Goal: Transaction & Acquisition: Purchase product/service

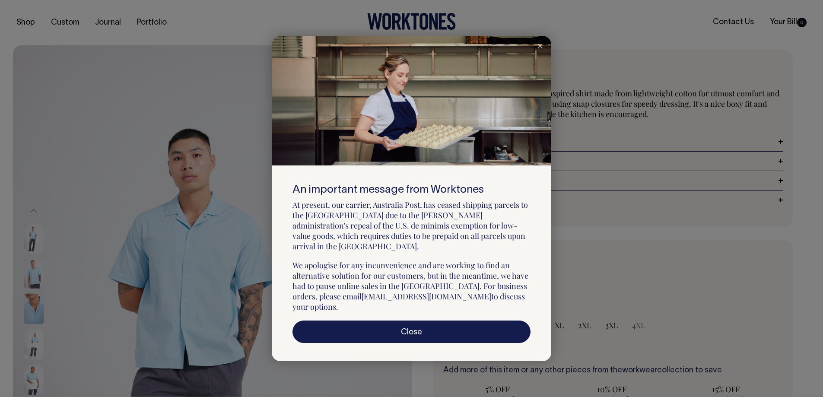
select select "True Blue"
click at [541, 48] on icon at bounding box center [540, 46] width 5 height 4
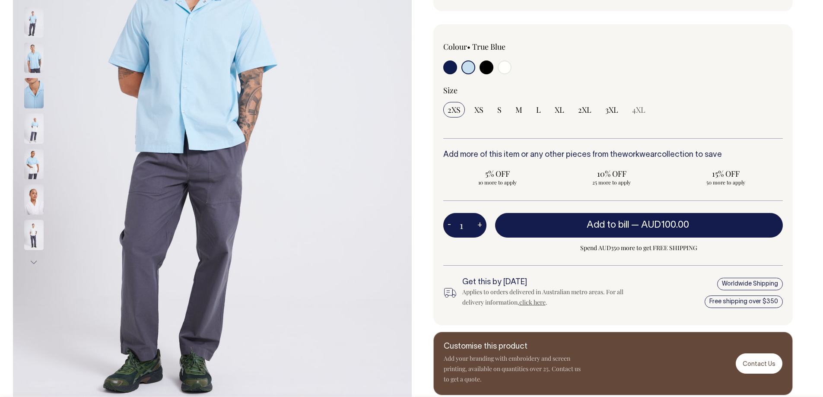
scroll to position [216, 0]
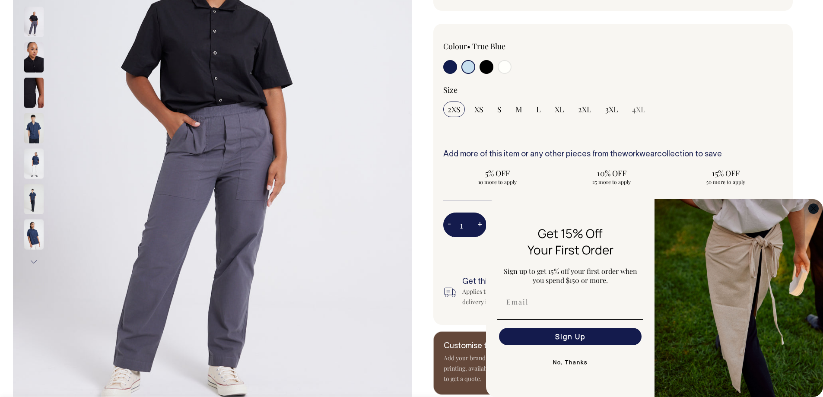
click at [813, 208] on icon "Close dialog" at bounding box center [813, 209] width 4 height 4
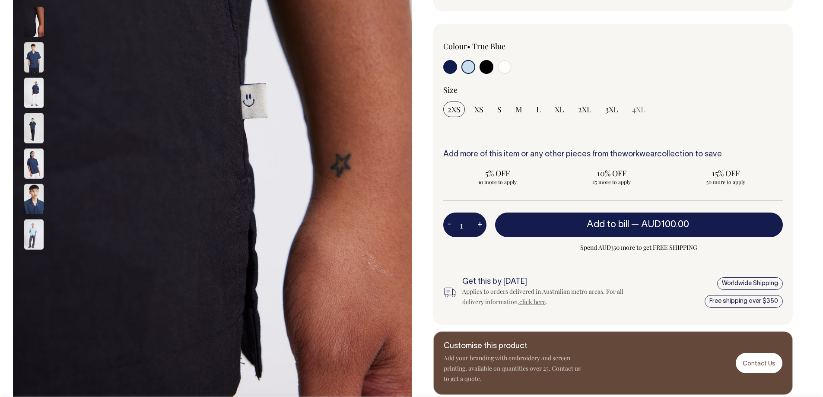
click at [35, 170] on img at bounding box center [33, 164] width 19 height 30
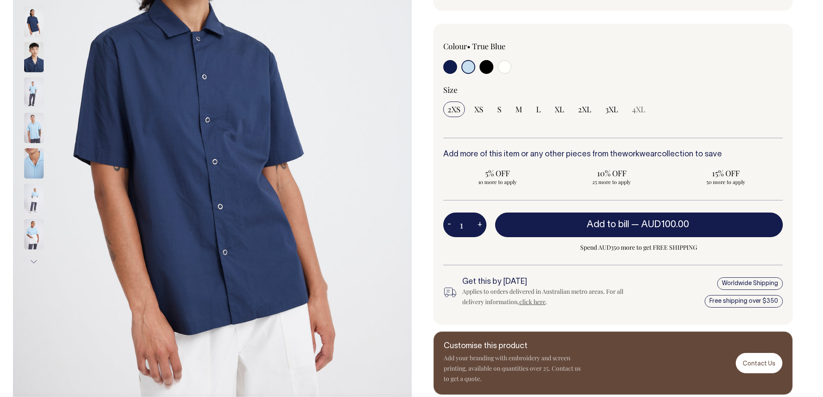
click at [36, 166] on img at bounding box center [33, 164] width 19 height 30
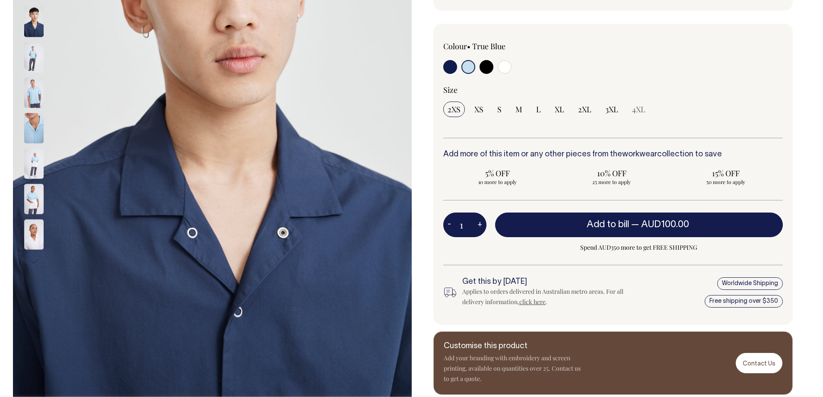
click at [30, 87] on img at bounding box center [33, 93] width 19 height 30
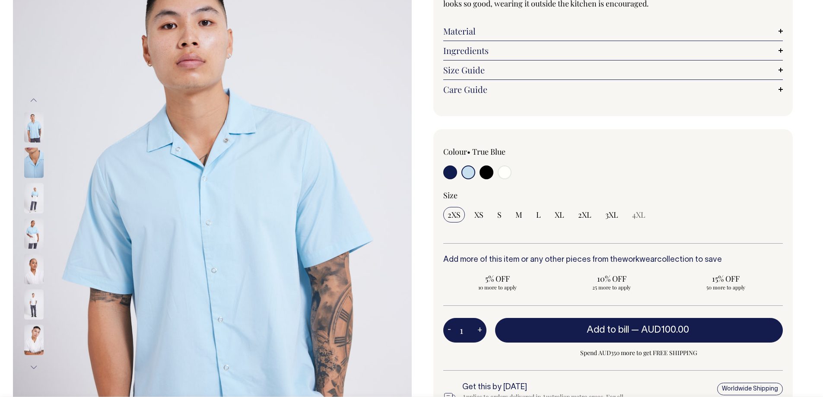
scroll to position [95, 0]
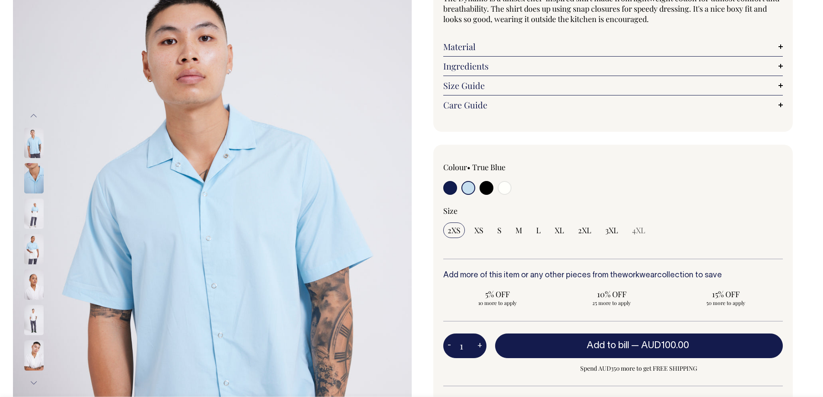
click at [36, 110] on button "Previous" at bounding box center [33, 115] width 13 height 19
click at [34, 112] on button "Previous" at bounding box center [33, 115] width 13 height 19
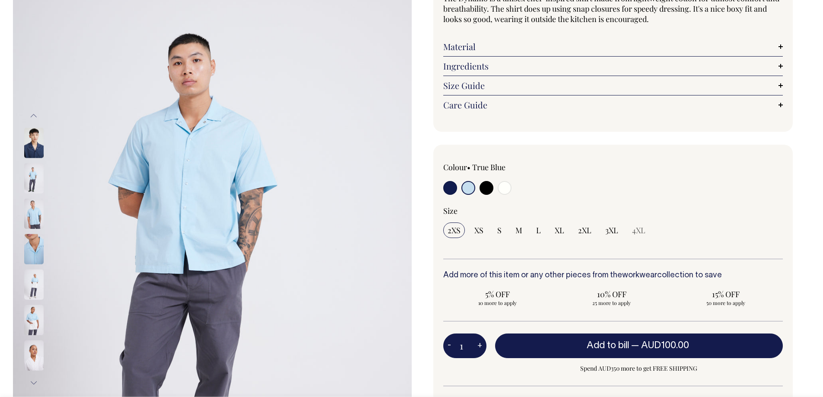
click at [34, 112] on button "Previous" at bounding box center [33, 115] width 13 height 19
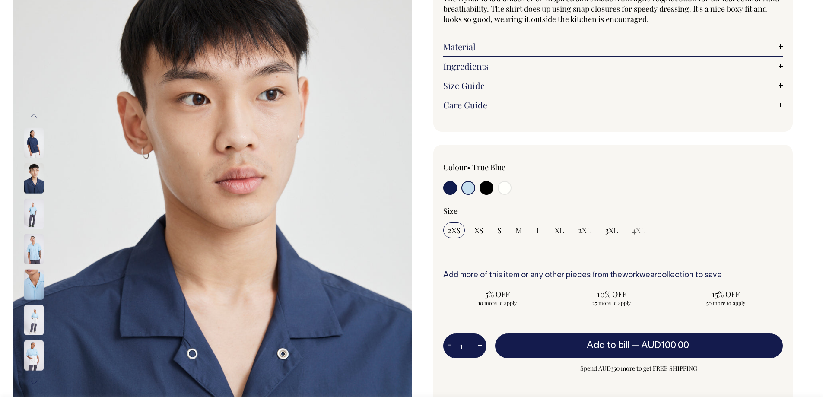
click at [34, 112] on button "Previous" at bounding box center [33, 115] width 13 height 19
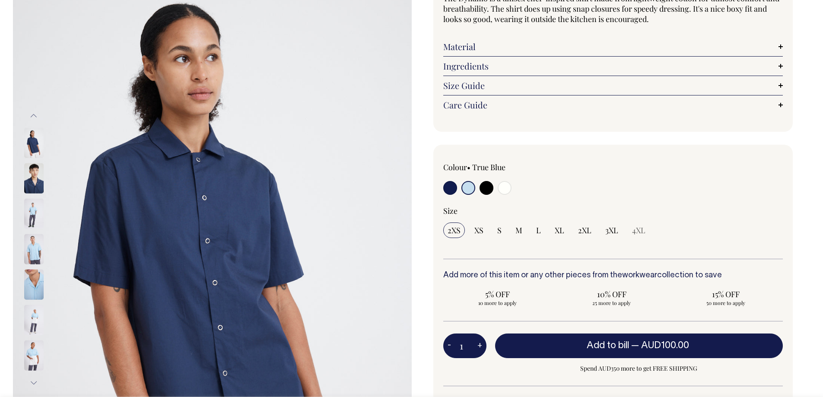
click at [34, 112] on button "Previous" at bounding box center [33, 115] width 13 height 19
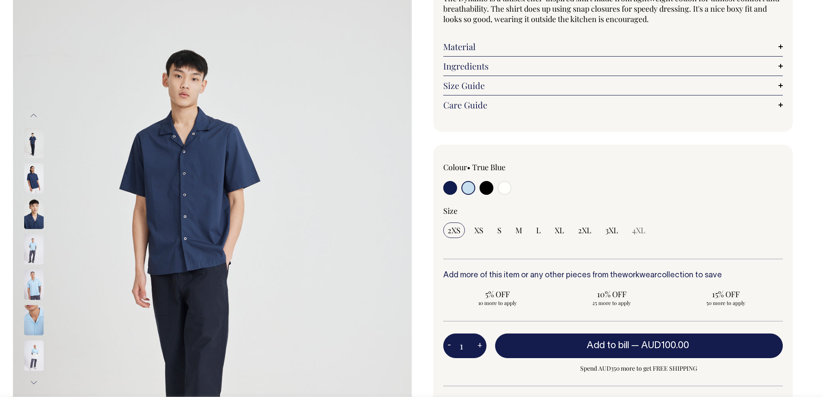
click at [34, 112] on button "Previous" at bounding box center [33, 115] width 13 height 19
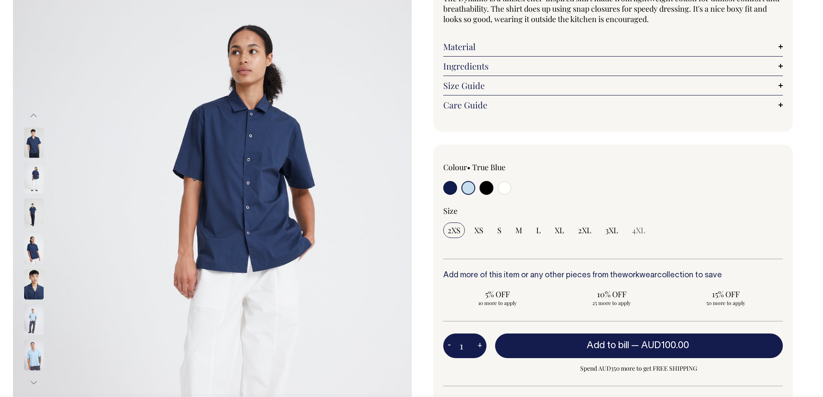
click at [34, 112] on button "Previous" at bounding box center [33, 115] width 13 height 19
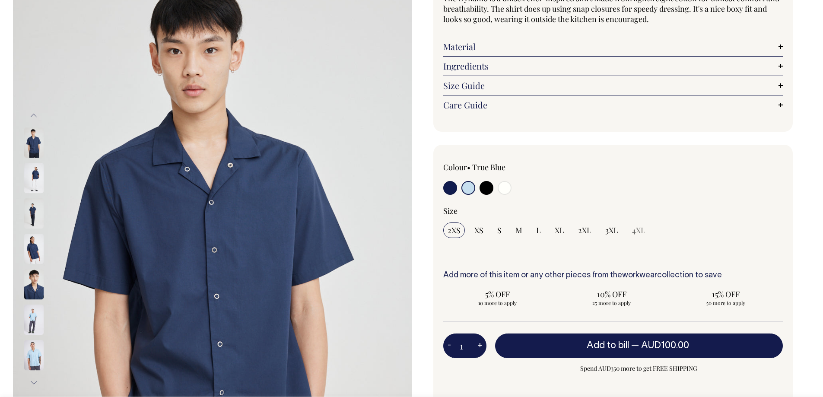
click at [34, 112] on button "Previous" at bounding box center [33, 115] width 13 height 19
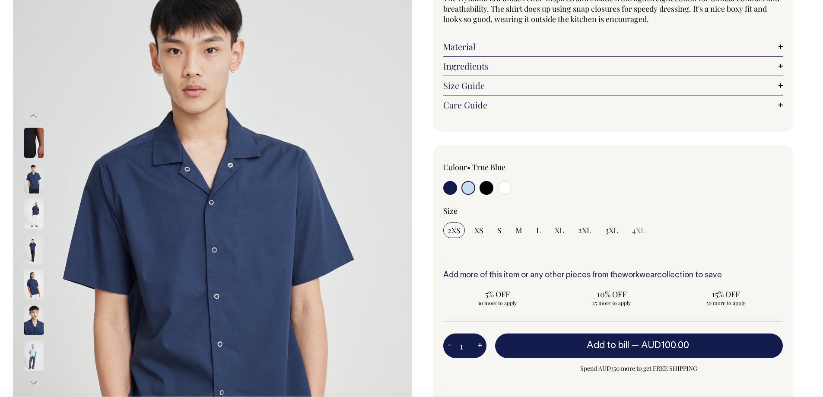
click at [34, 112] on button "Previous" at bounding box center [33, 115] width 13 height 19
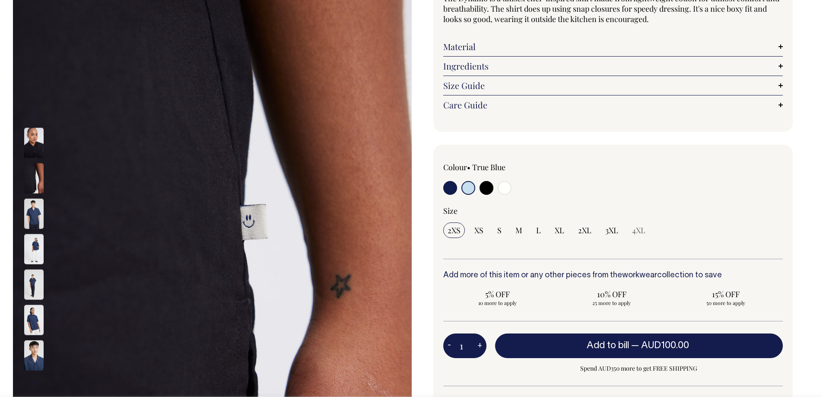
click at [34, 112] on button "Previous" at bounding box center [33, 115] width 13 height 19
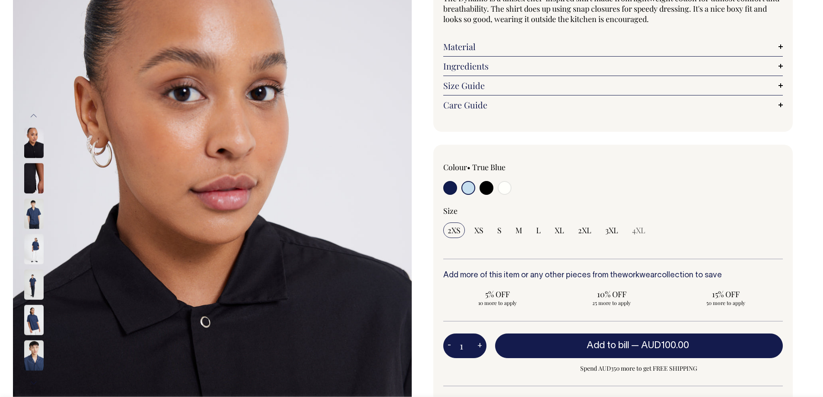
click at [34, 112] on button "Previous" at bounding box center [33, 115] width 13 height 19
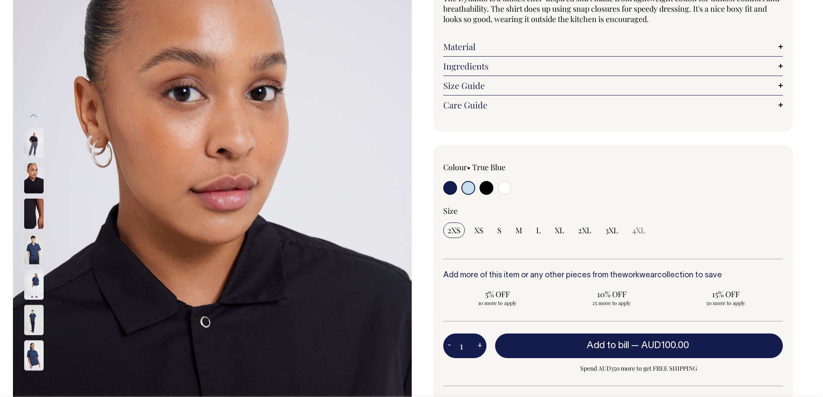
click at [34, 112] on button "Previous" at bounding box center [33, 115] width 13 height 19
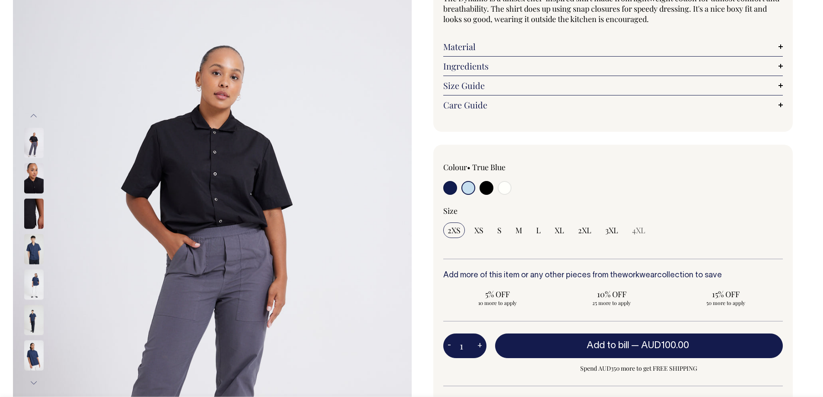
click at [34, 112] on button "Previous" at bounding box center [33, 115] width 13 height 19
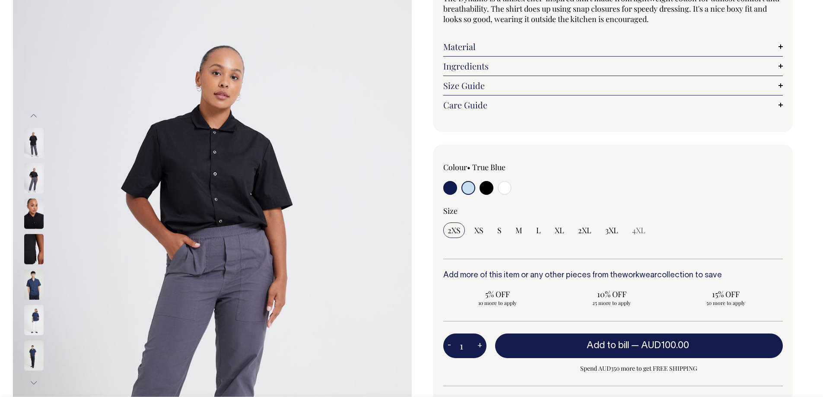
click at [34, 112] on button "Previous" at bounding box center [33, 115] width 13 height 19
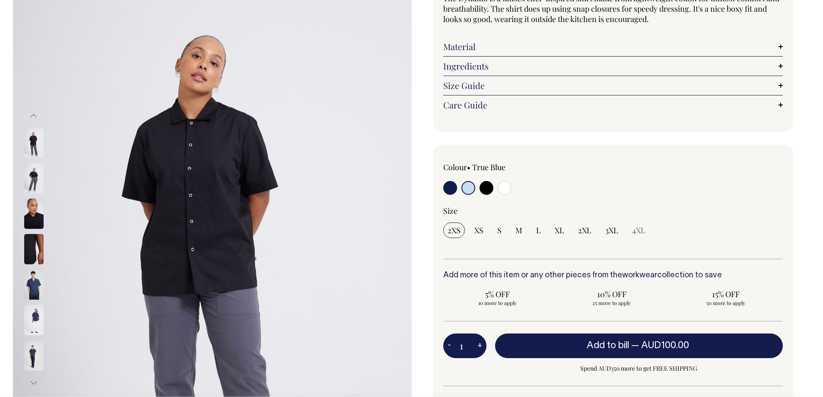
click at [34, 112] on button "Previous" at bounding box center [33, 115] width 13 height 19
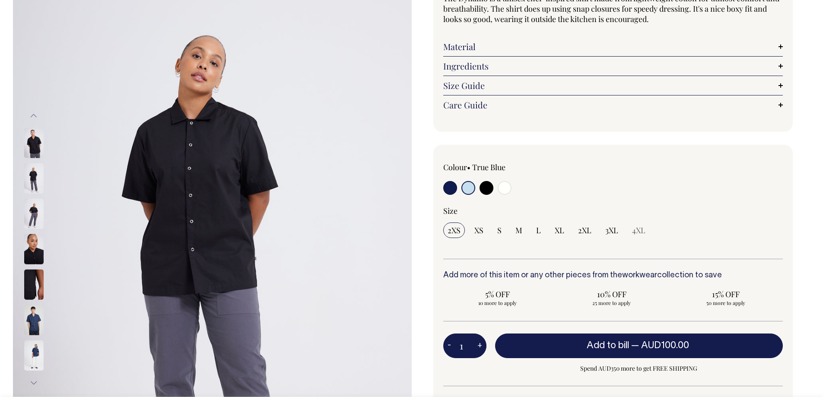
click at [34, 112] on button "Previous" at bounding box center [33, 115] width 13 height 19
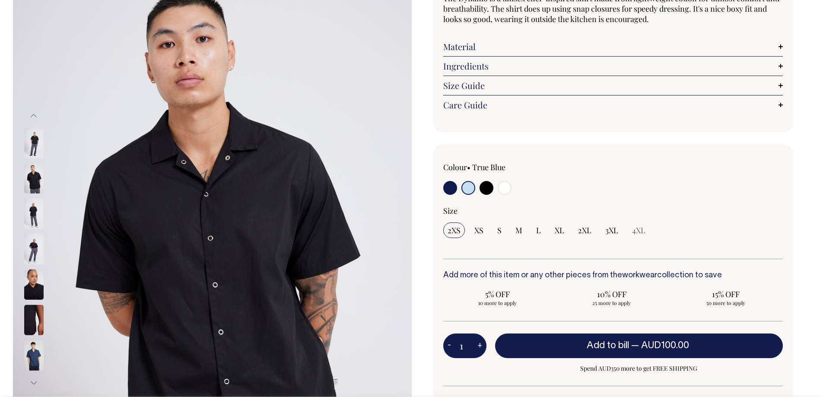
click at [34, 112] on button "Previous" at bounding box center [33, 115] width 13 height 19
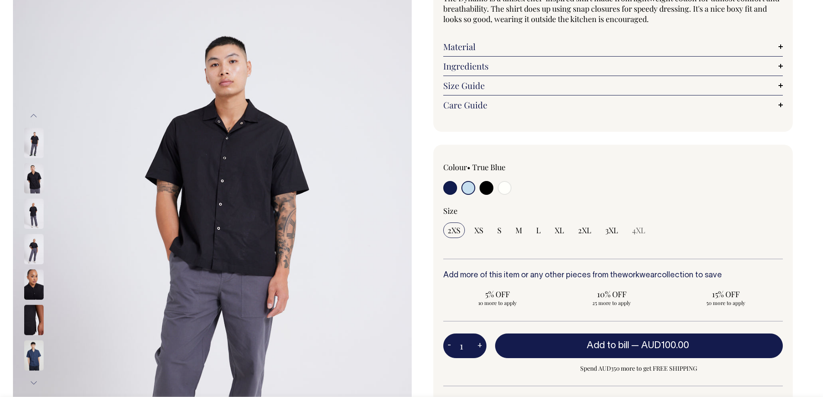
click at [34, 112] on button "Previous" at bounding box center [33, 115] width 13 height 19
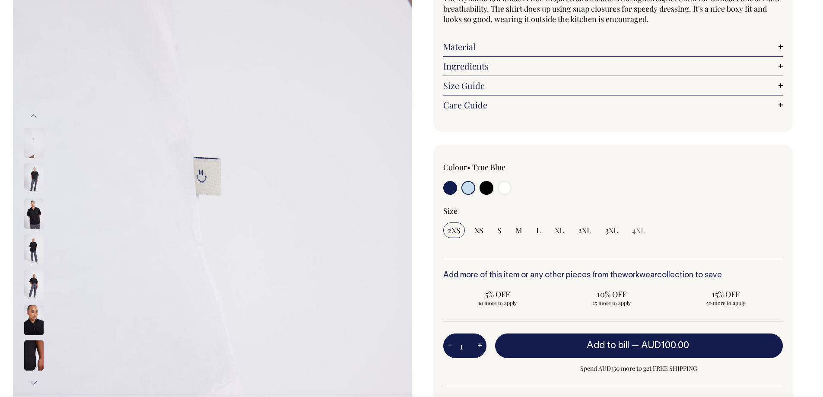
click at [32, 208] on img at bounding box center [33, 214] width 19 height 30
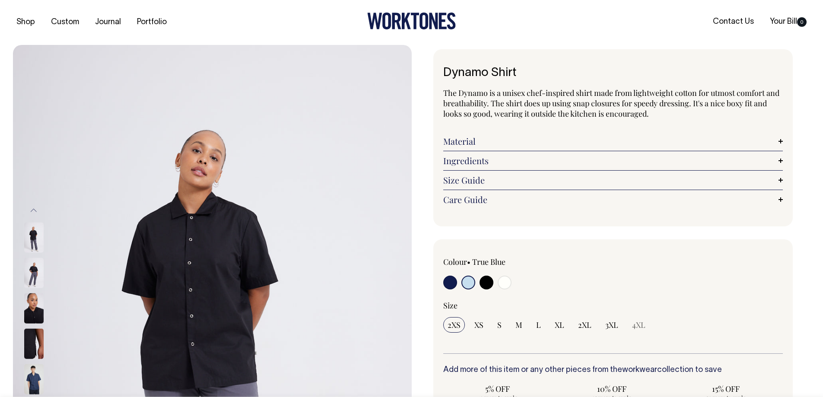
scroll to position [0, 0]
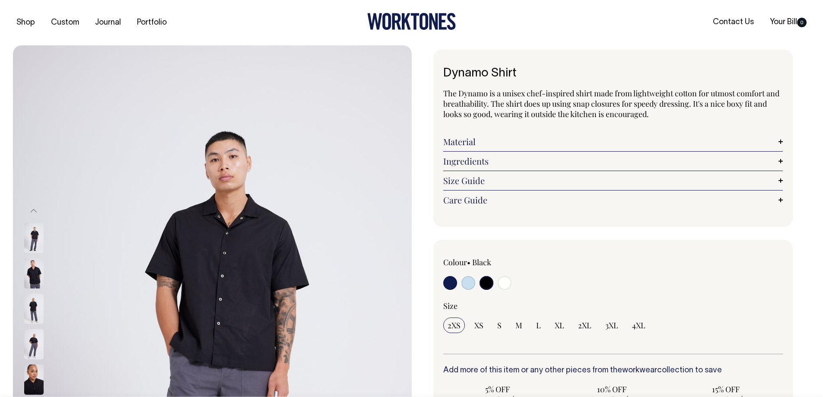
select select "Black"
click at [576, 143] on link "Material" at bounding box center [613, 142] width 340 height 10
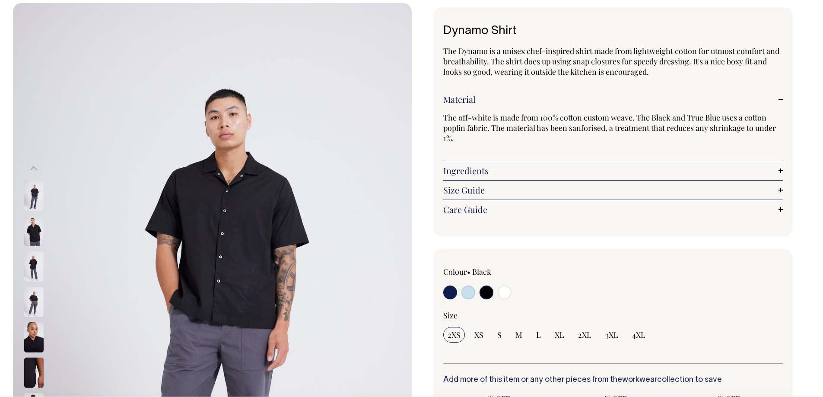
click at [589, 175] on link "Ingredients" at bounding box center [613, 170] width 340 height 10
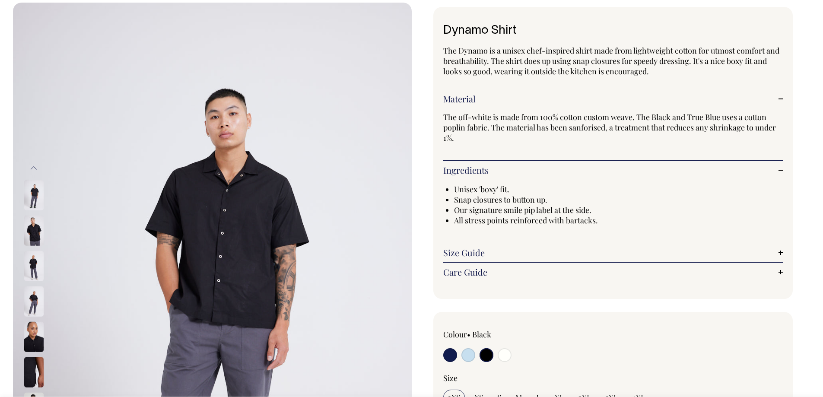
scroll to position [43, 0]
click at [508, 252] on link "Size Guide" at bounding box center [613, 252] width 340 height 10
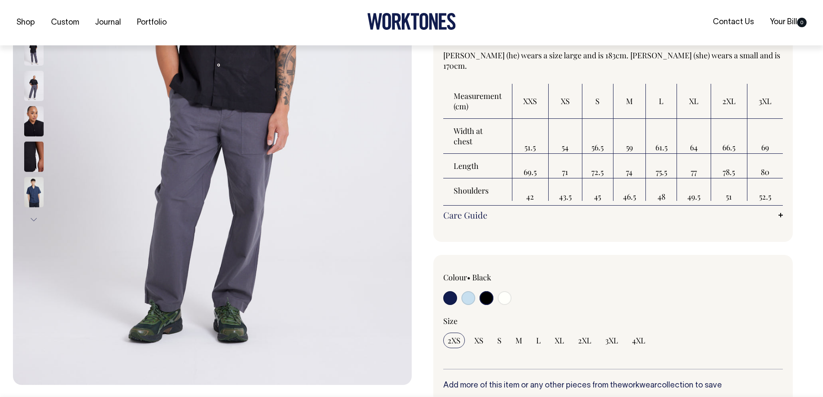
click at [502, 226] on div "Dynamo Shirt The Dynamo is a unisex chef-inspired shirt made from lightweight c…" at bounding box center [613, 16] width 360 height 451
click at [470, 217] on link "Care Guide" at bounding box center [613, 214] width 340 height 10
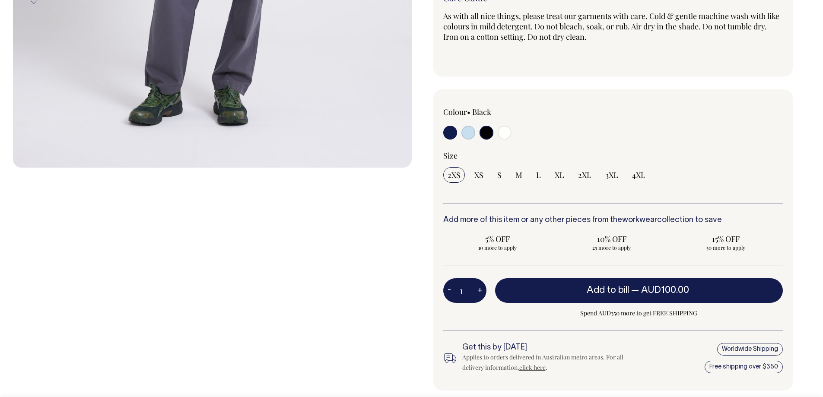
scroll to position [475, 0]
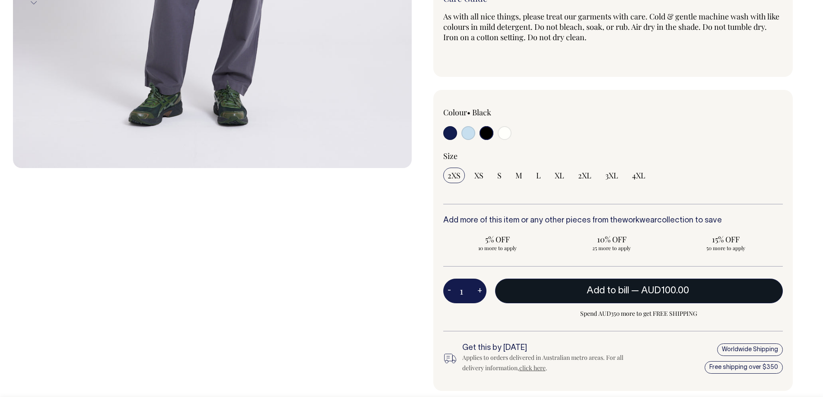
click at [661, 293] on span "AUD100.00" at bounding box center [665, 290] width 48 height 9
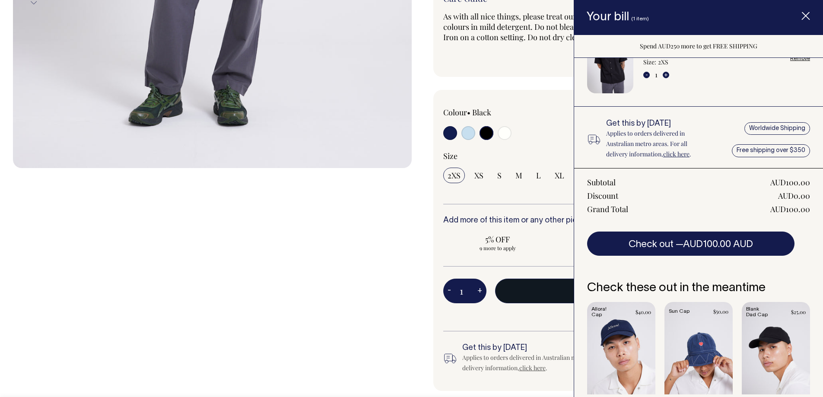
scroll to position [67, 0]
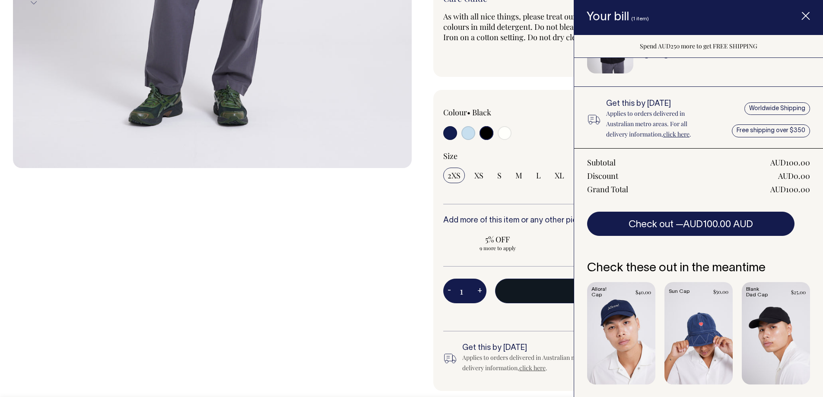
drag, startPoint x: 805, startPoint y: 17, endPoint x: 802, endPoint y: 22, distance: 5.8
click at [805, 17] on line "Item added to your cart" at bounding box center [805, 16] width 7 height 7
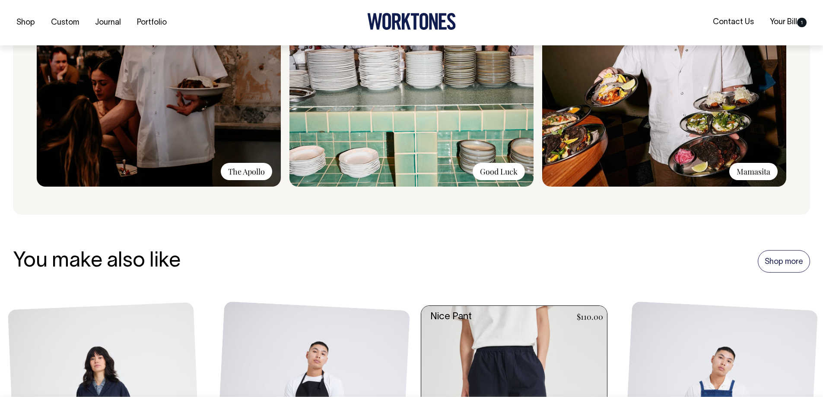
scroll to position [1080, 0]
